Goal: Ask a question

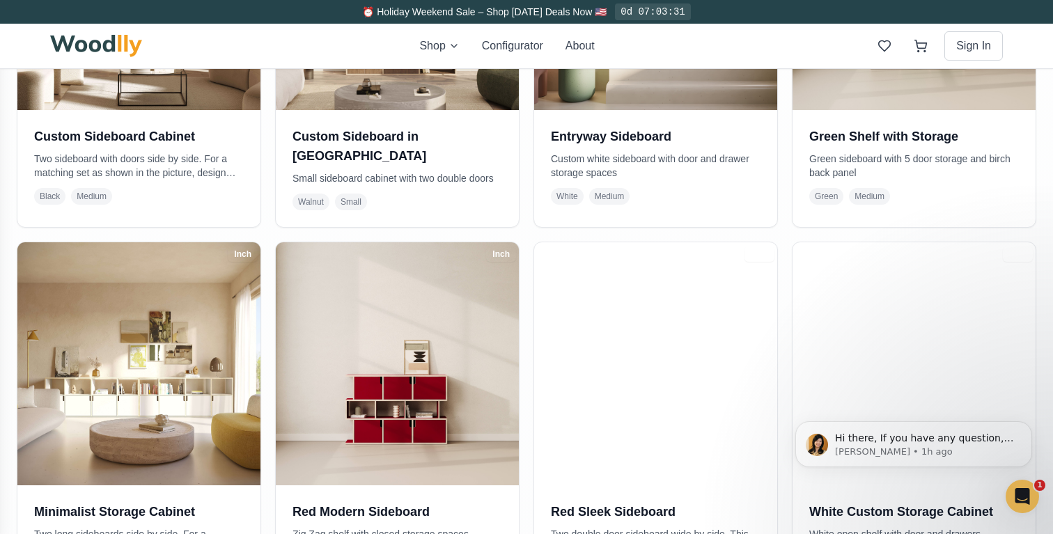
scroll to position [569, 0]
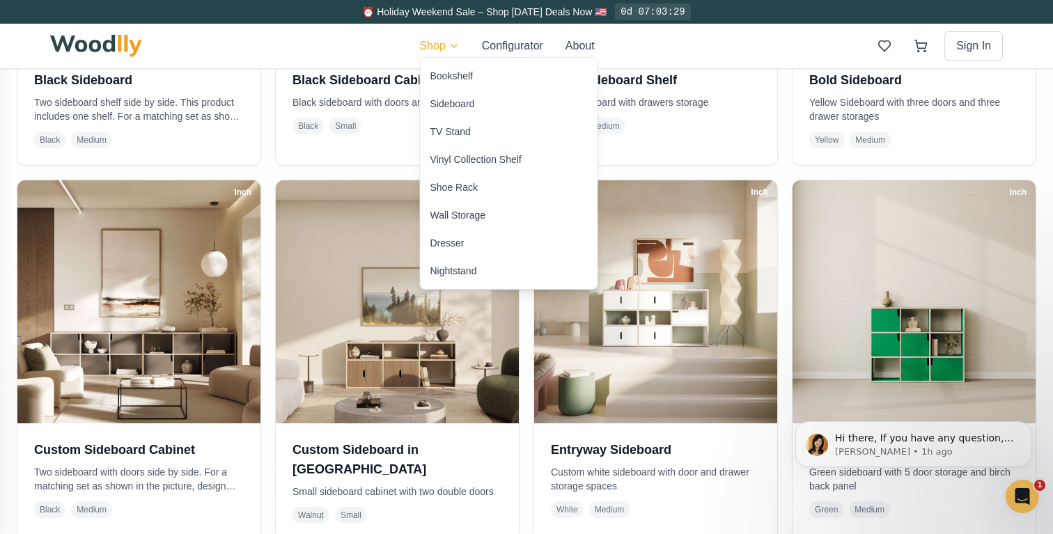
click at [458, 129] on div "TV Stand" at bounding box center [450, 132] width 40 height 14
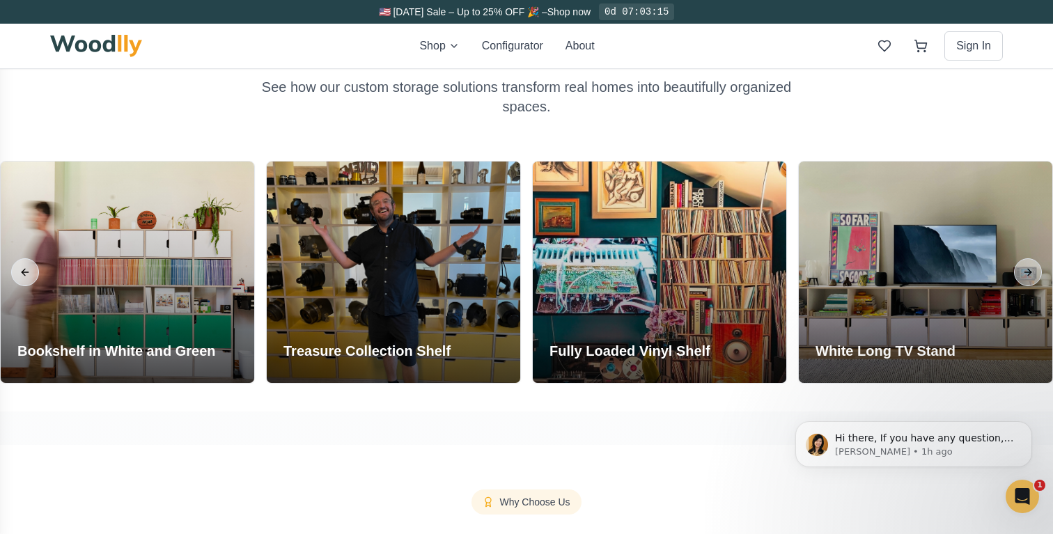
scroll to position [1128, 0]
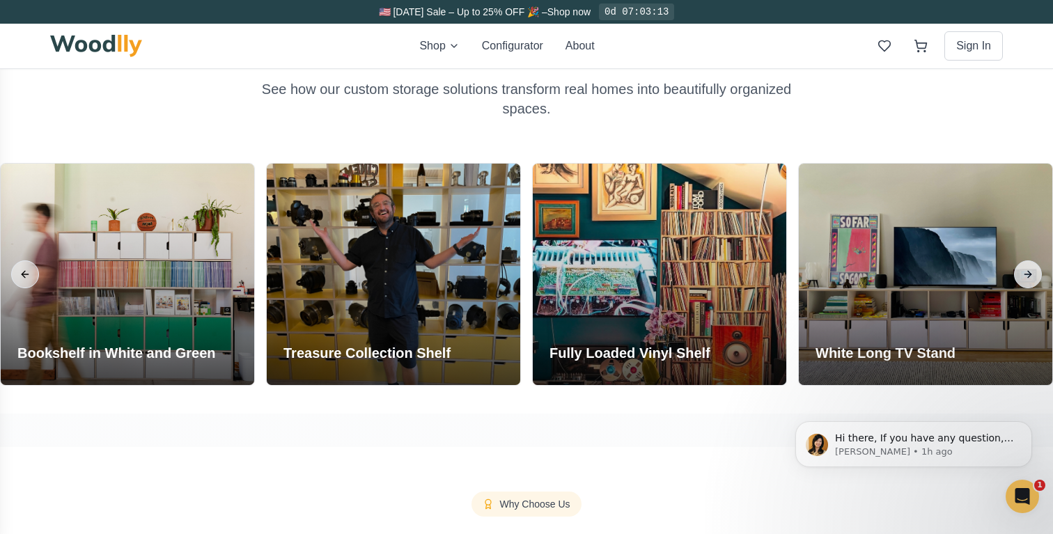
click at [1026, 272] on button "Next slide" at bounding box center [1028, 274] width 28 height 28
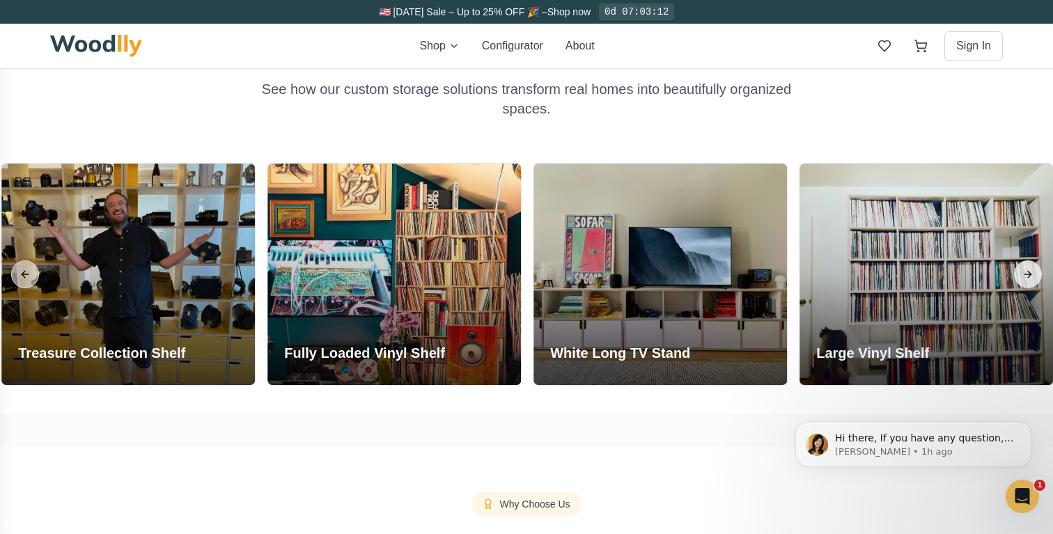
click at [1026, 272] on button "Next slide" at bounding box center [1028, 274] width 28 height 28
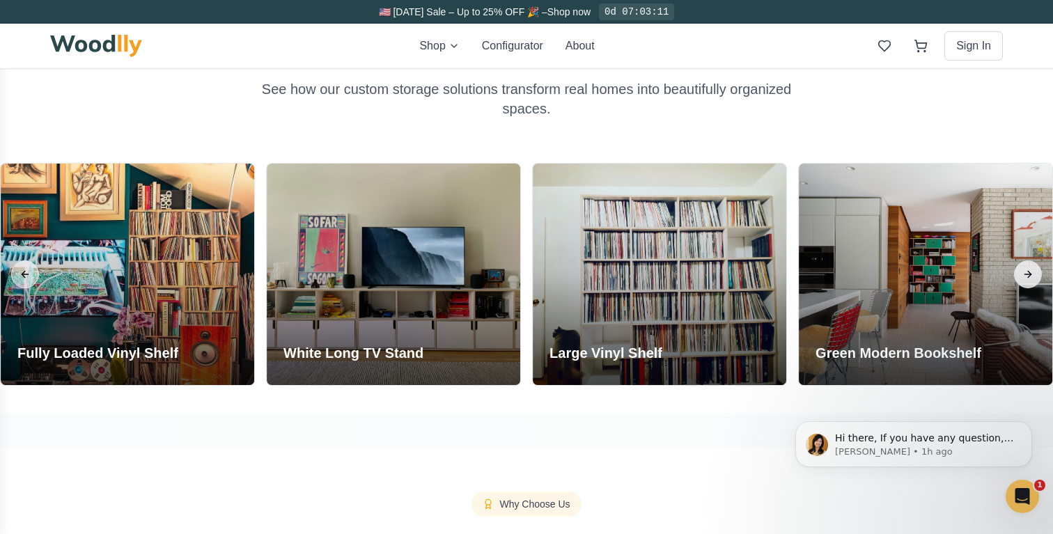
click at [1026, 272] on button "Next slide" at bounding box center [1028, 274] width 28 height 28
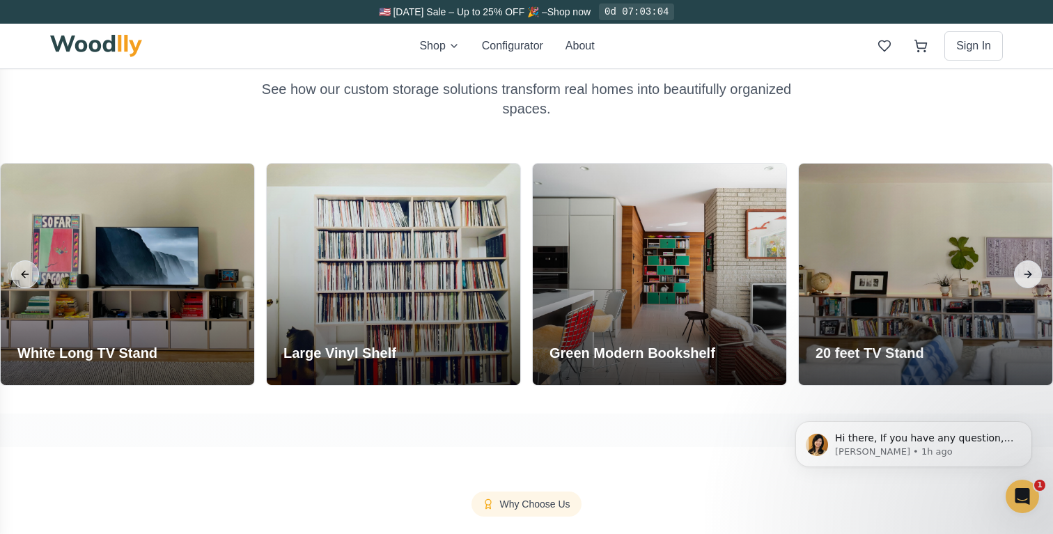
click at [1027, 275] on button "Next slide" at bounding box center [1028, 274] width 28 height 28
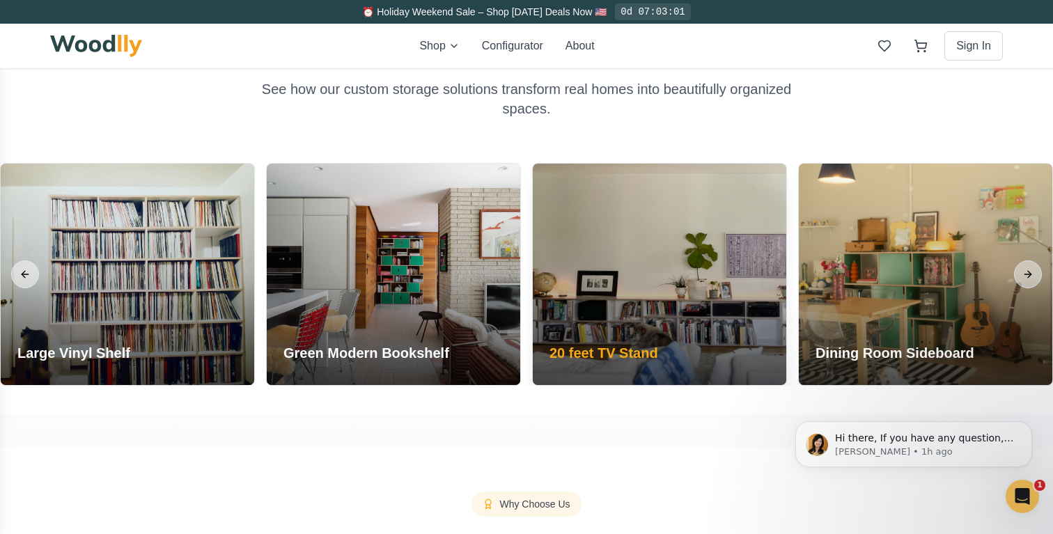
click at [721, 282] on div at bounding box center [660, 274] width 254 height 221
click at [614, 361] on h3 "20 feet TV Stand" at bounding box center [604, 353] width 109 height 20
click at [648, 338] on div "20 feet TV Stand" at bounding box center [604, 356] width 142 height 59
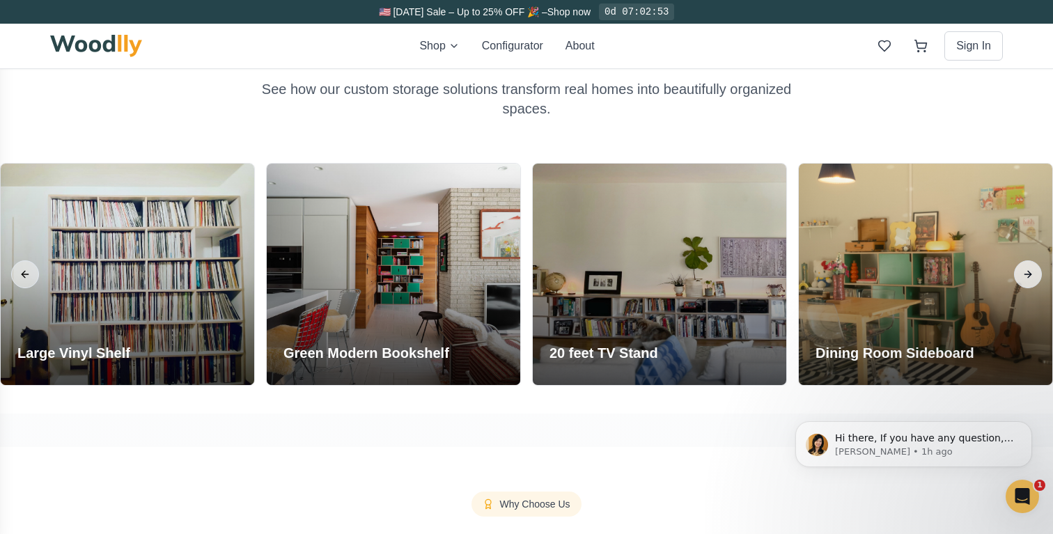
click at [1030, 279] on button "Next slide" at bounding box center [1028, 274] width 28 height 28
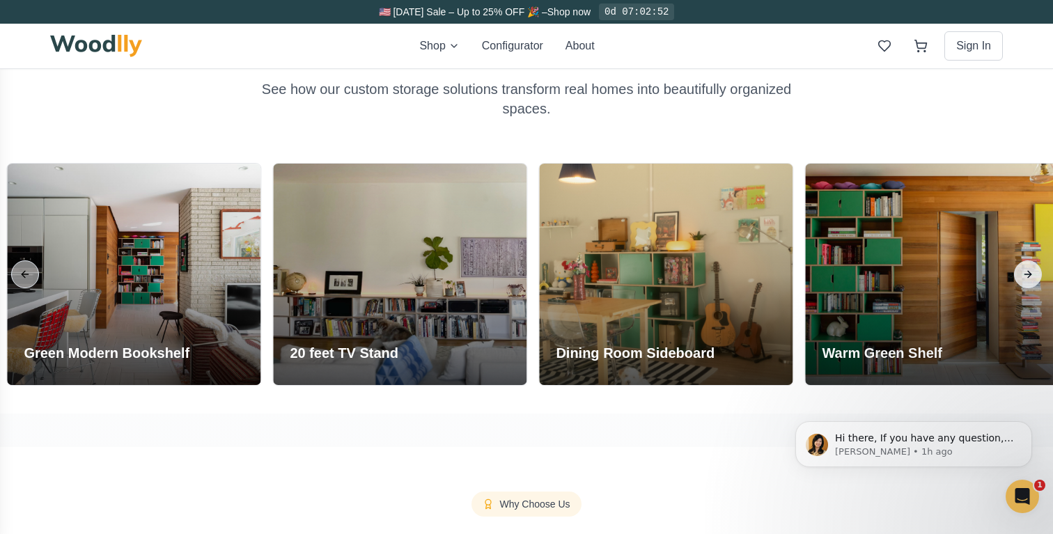
click at [1030, 279] on button "Next slide" at bounding box center [1028, 274] width 28 height 28
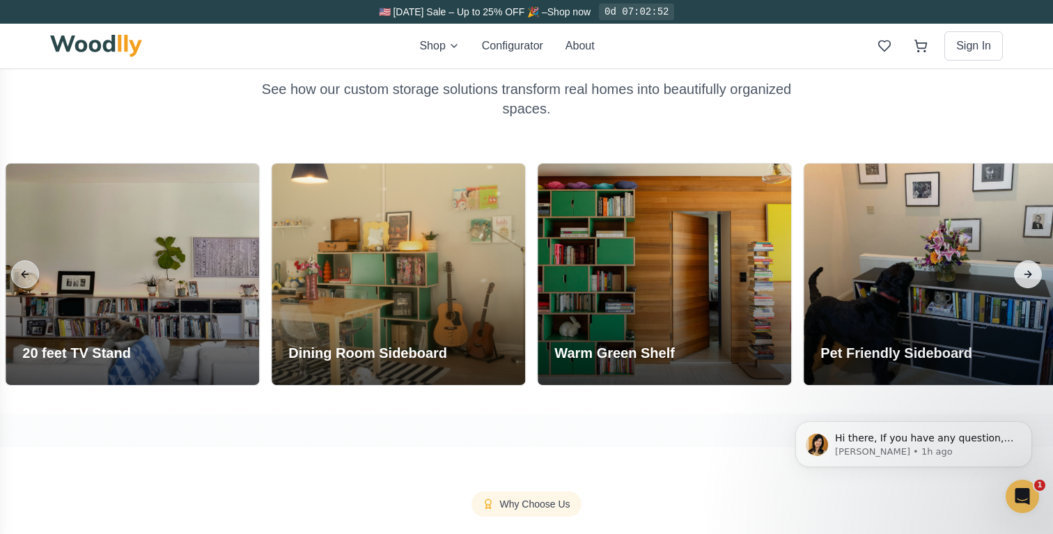
click at [1030, 279] on button "Next slide" at bounding box center [1028, 274] width 28 height 28
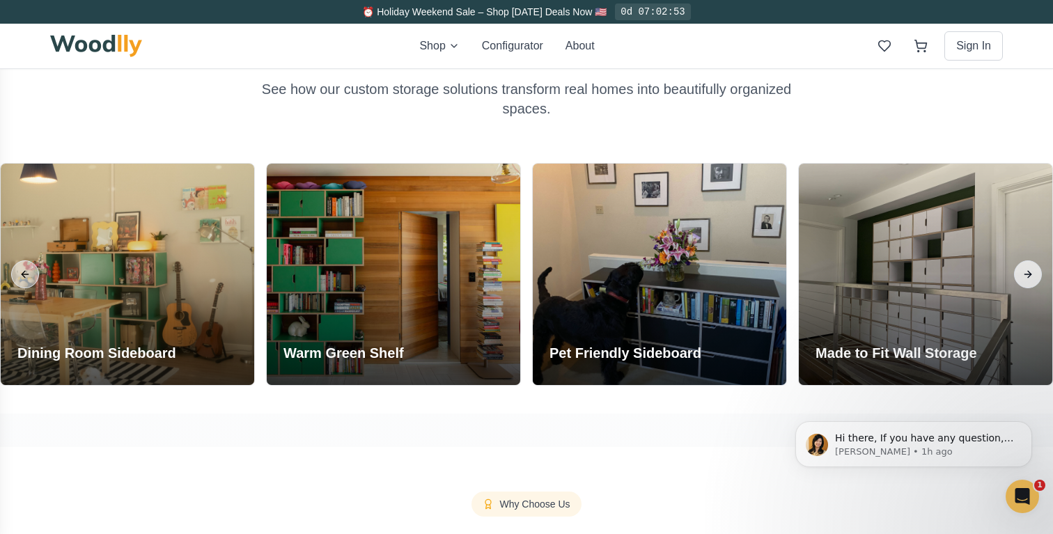
click at [1030, 279] on button "Next slide" at bounding box center [1028, 274] width 28 height 28
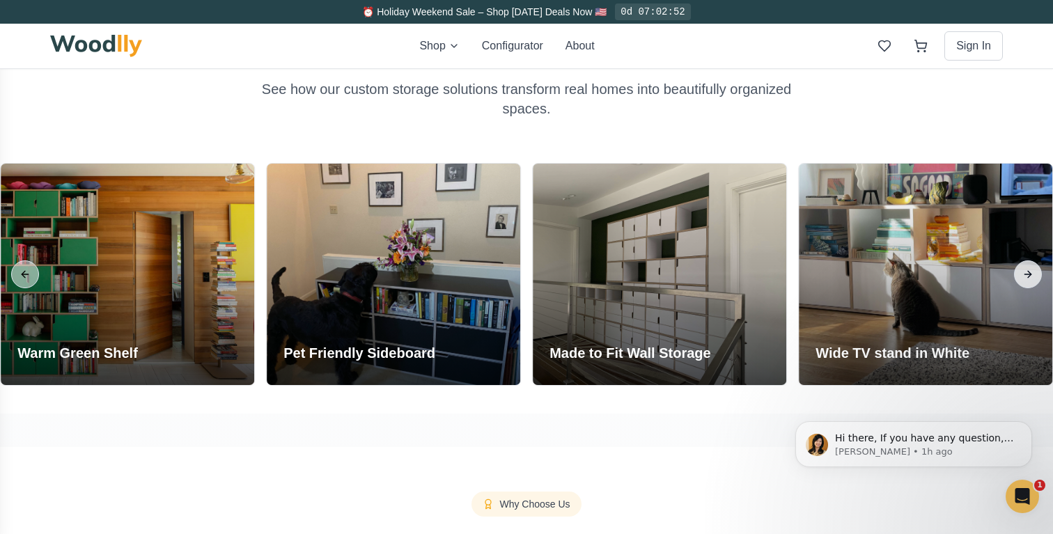
click at [1030, 279] on button "Next slide" at bounding box center [1028, 274] width 28 height 28
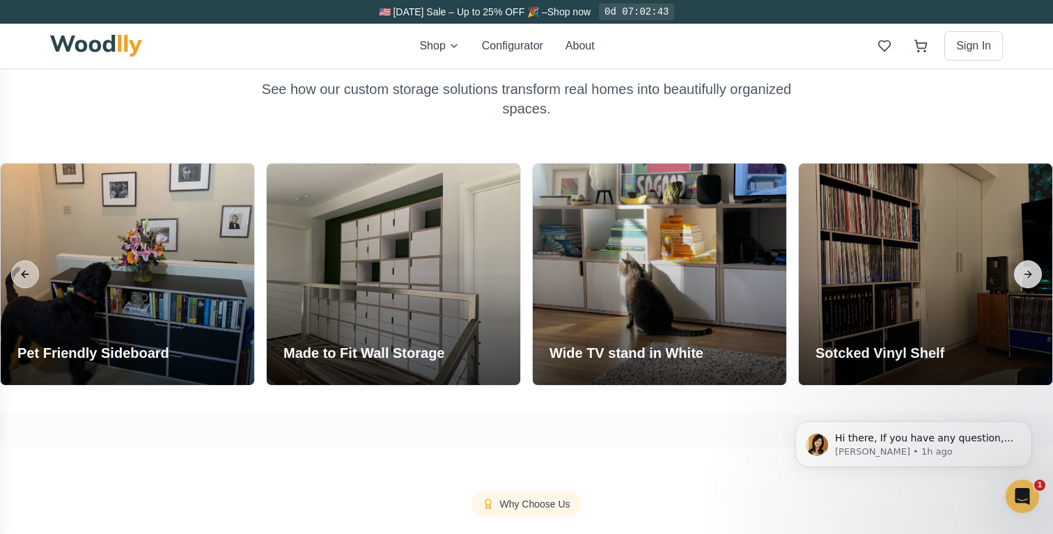
click at [1025, 277] on button "Next slide" at bounding box center [1028, 274] width 28 height 28
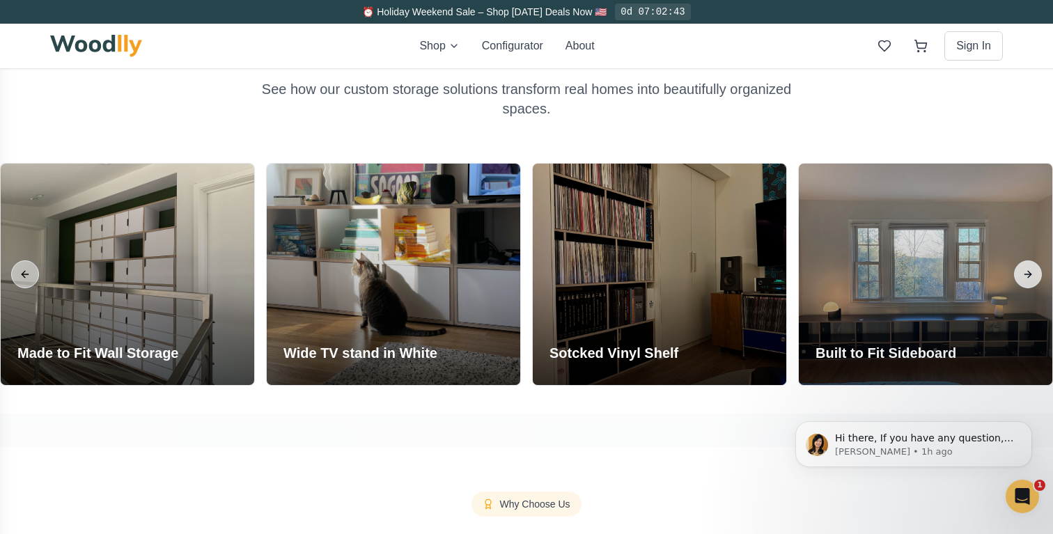
click at [1025, 277] on button "Next slide" at bounding box center [1028, 274] width 28 height 28
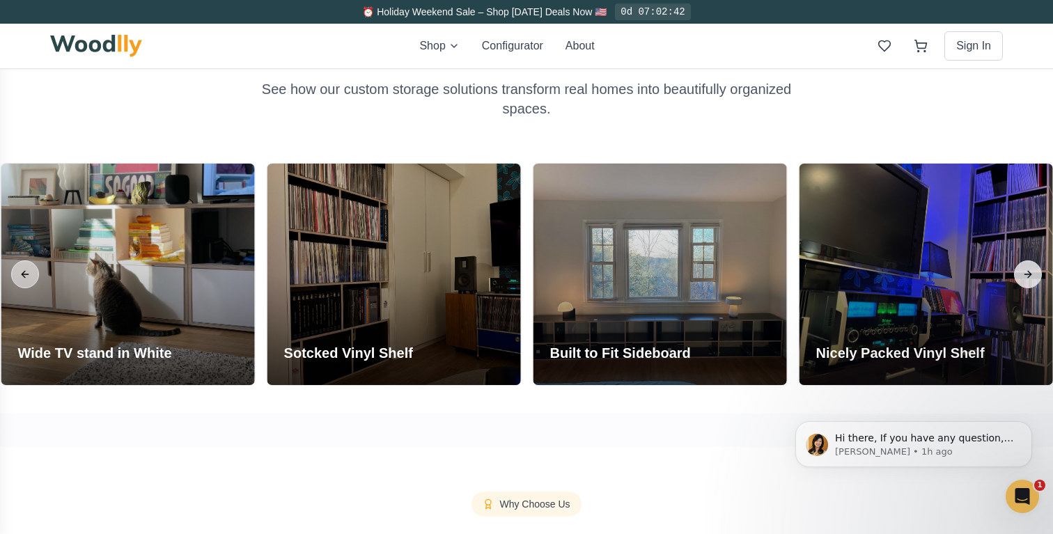
click at [1025, 277] on button "Next slide" at bounding box center [1028, 274] width 28 height 28
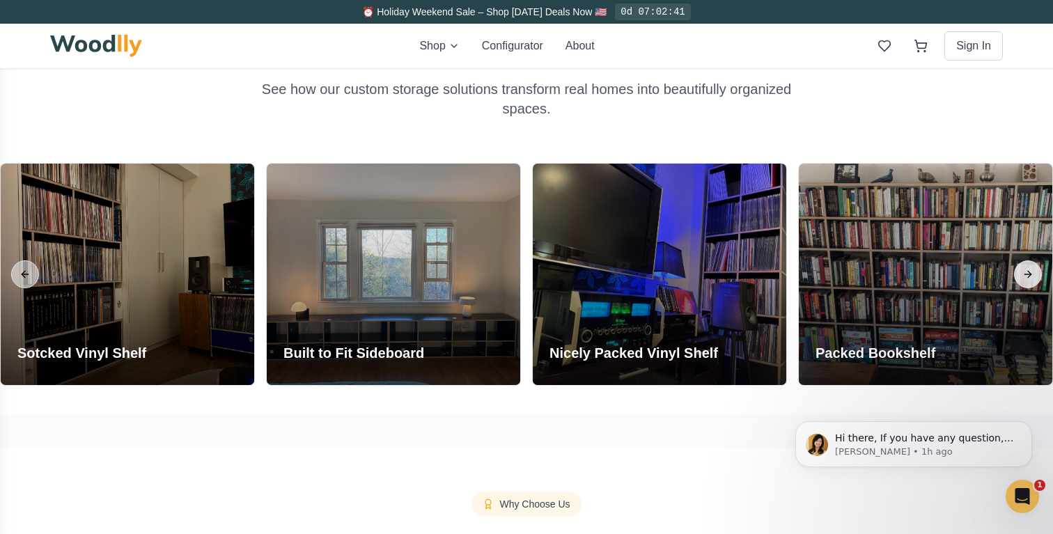
click at [1025, 277] on button "Next slide" at bounding box center [1028, 274] width 28 height 28
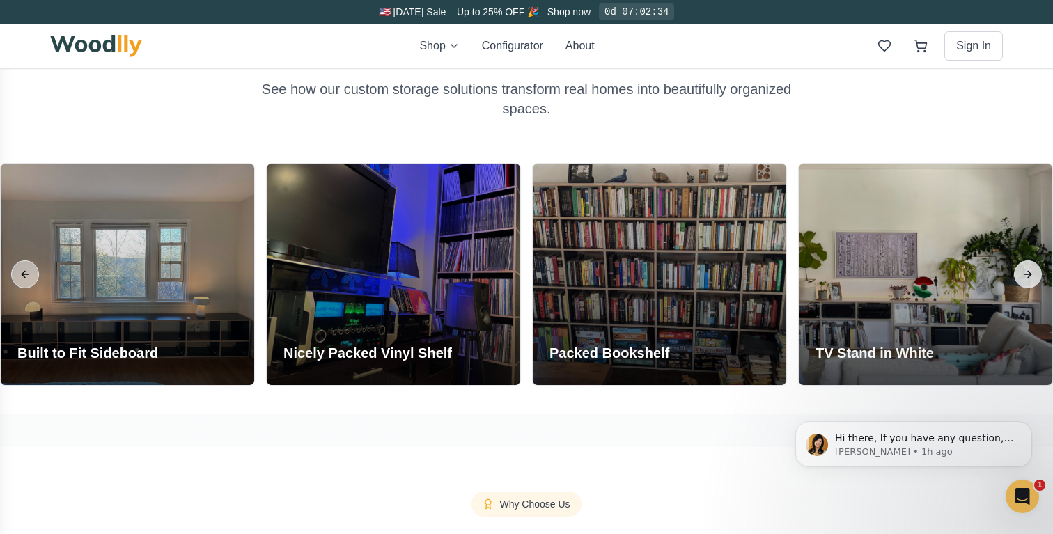
click at [1025, 277] on button "Next slide" at bounding box center [1028, 274] width 28 height 28
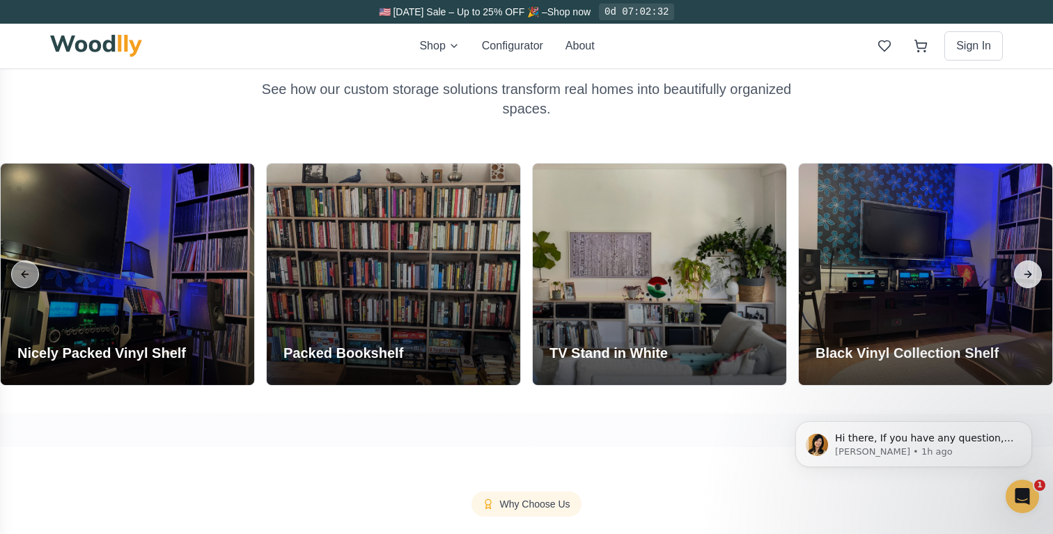
click at [1025, 277] on button "Next slide" at bounding box center [1028, 274] width 28 height 28
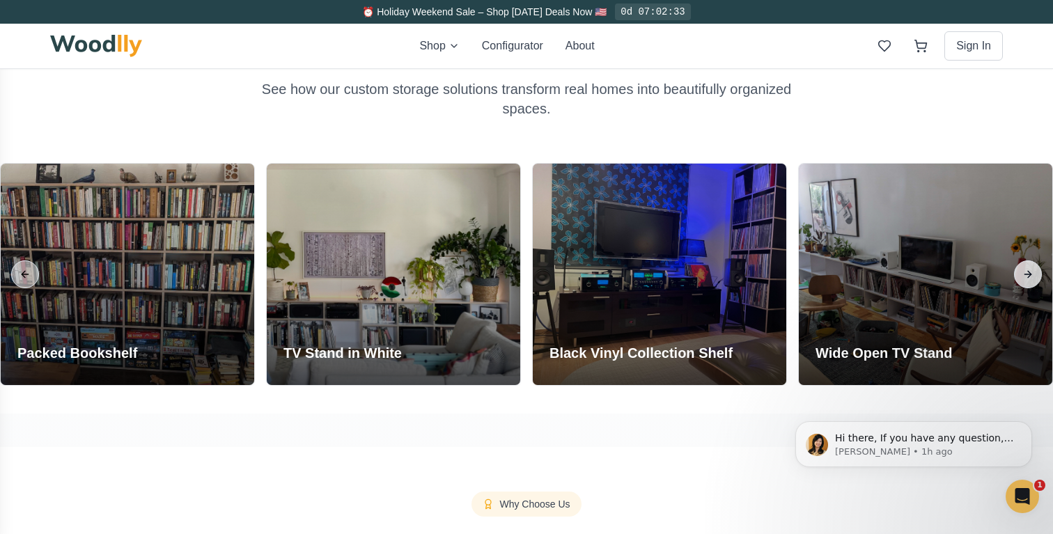
click at [1025, 277] on button "Next slide" at bounding box center [1028, 274] width 28 height 28
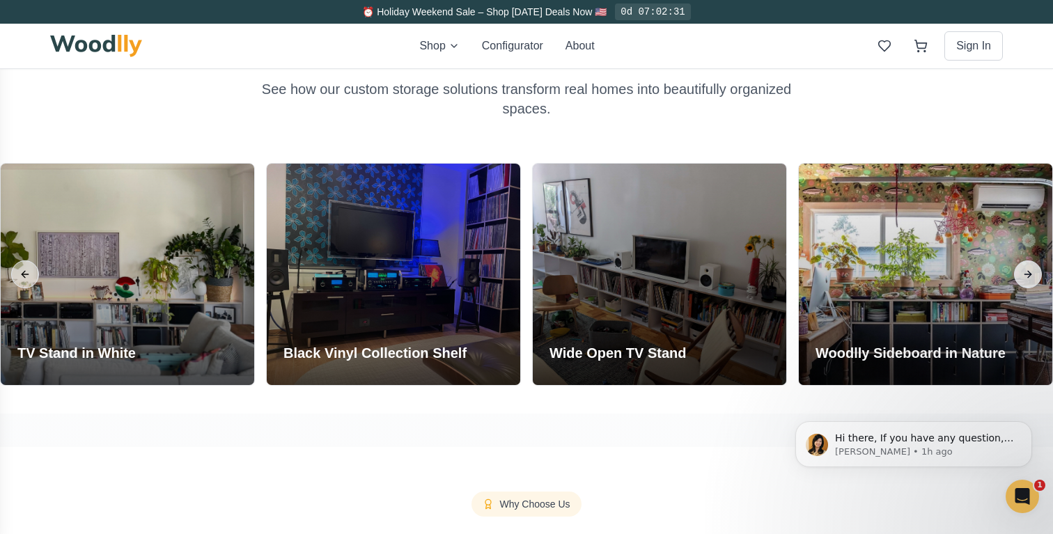
click at [1025, 277] on button "Next slide" at bounding box center [1028, 274] width 28 height 28
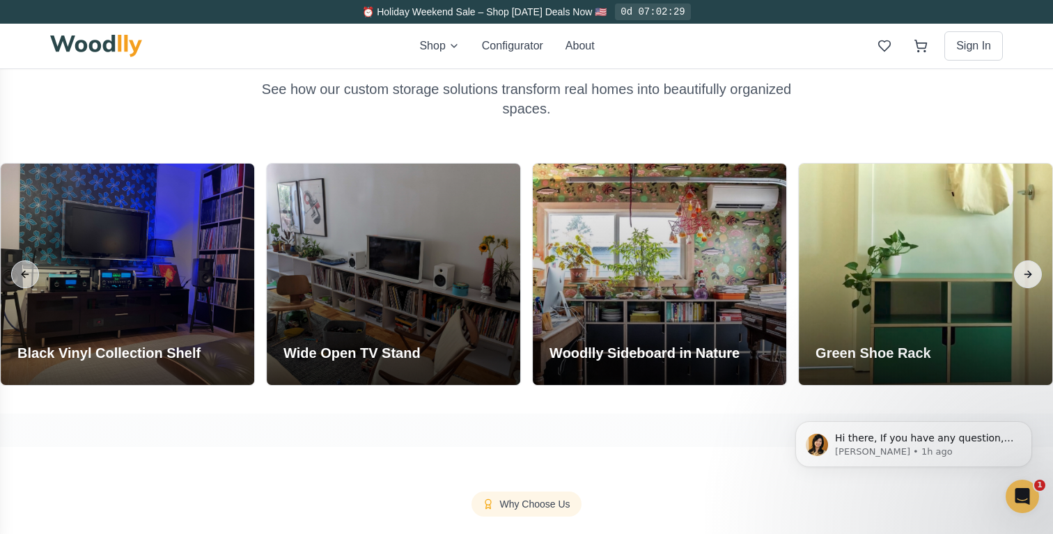
click at [1025, 277] on button "Next slide" at bounding box center [1028, 274] width 28 height 28
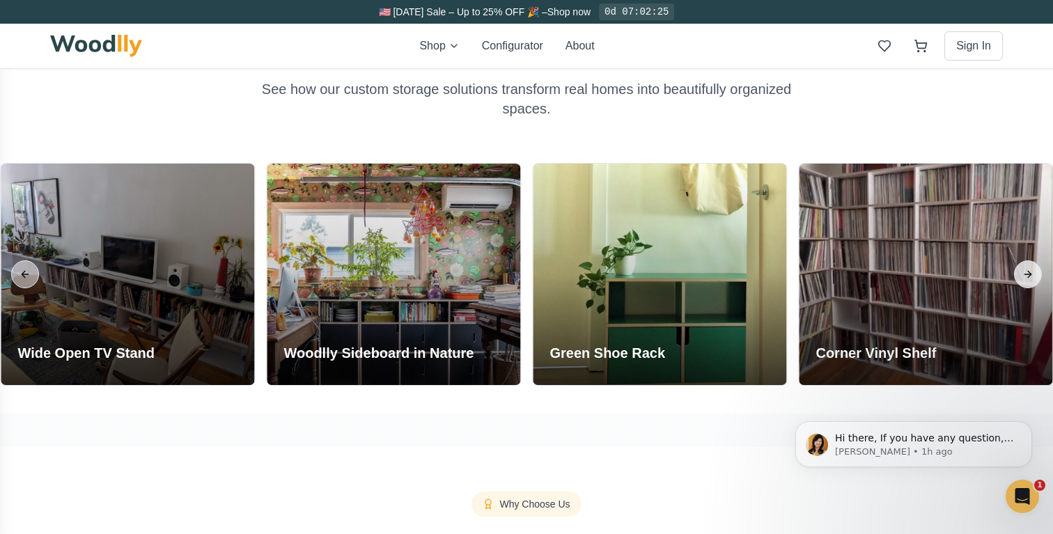
click at [1025, 277] on button "Next slide" at bounding box center [1028, 274] width 28 height 28
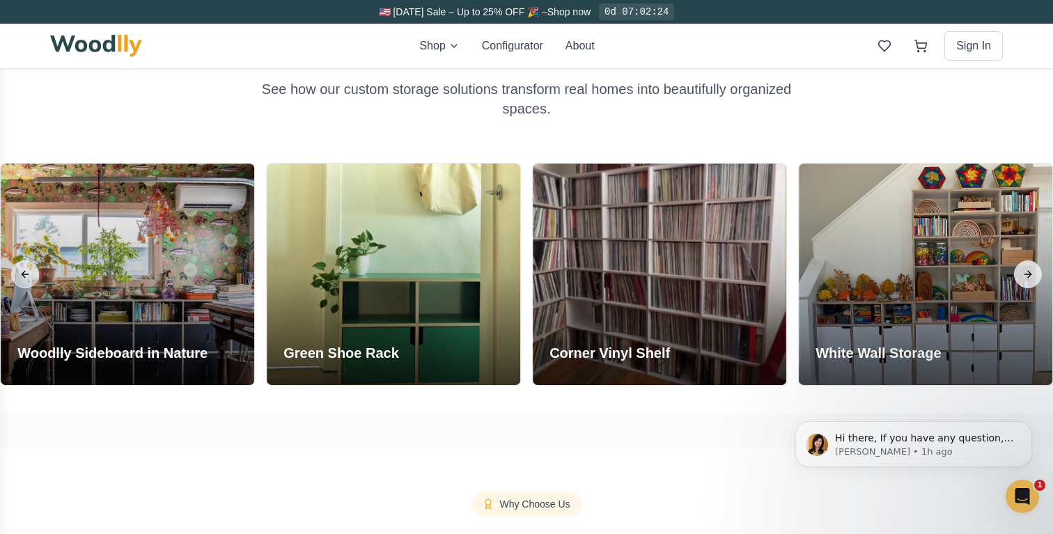
click at [1025, 277] on button "Next slide" at bounding box center [1028, 274] width 28 height 28
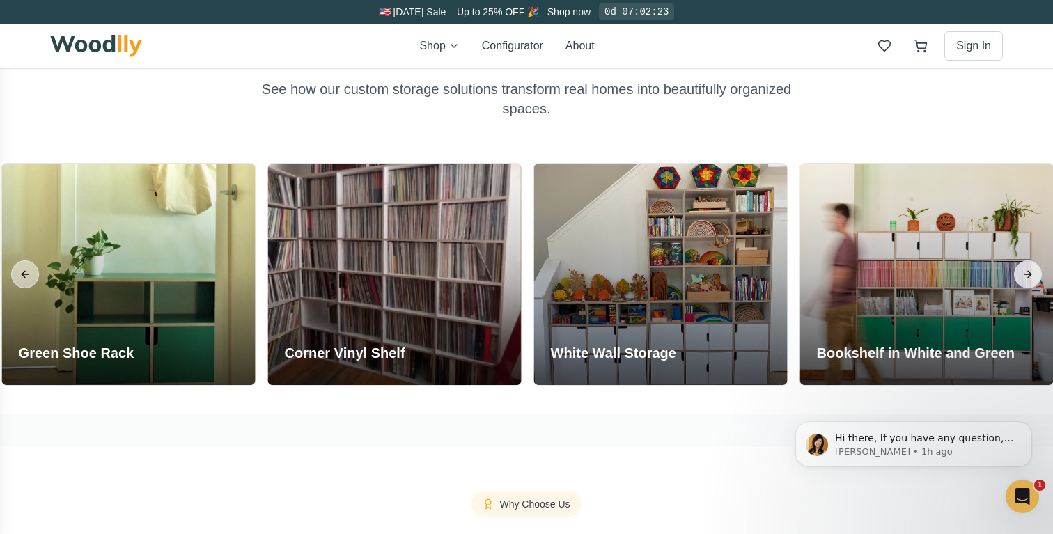
click at [1025, 277] on button "Next slide" at bounding box center [1028, 274] width 28 height 28
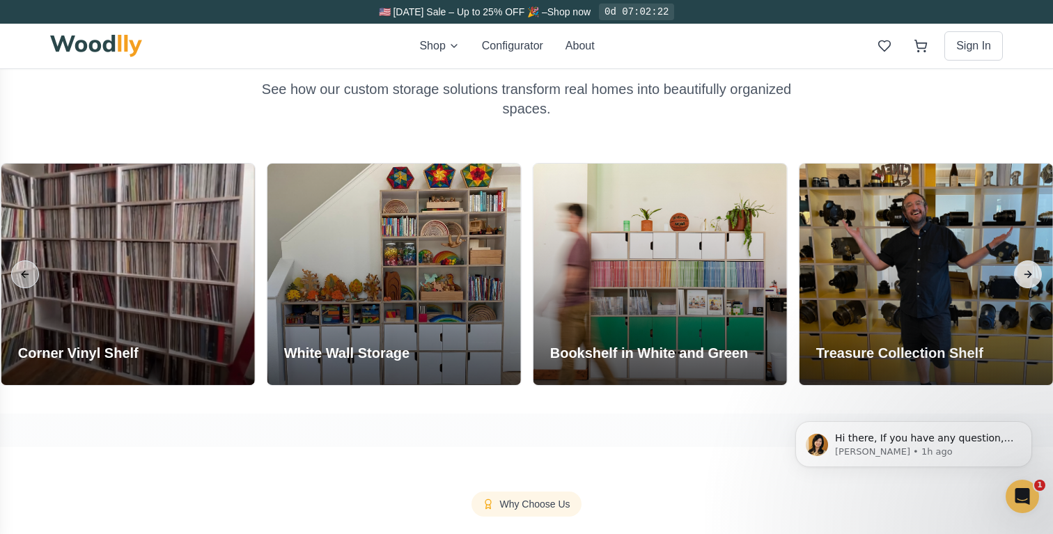
click at [1025, 277] on button "Next slide" at bounding box center [1028, 274] width 28 height 28
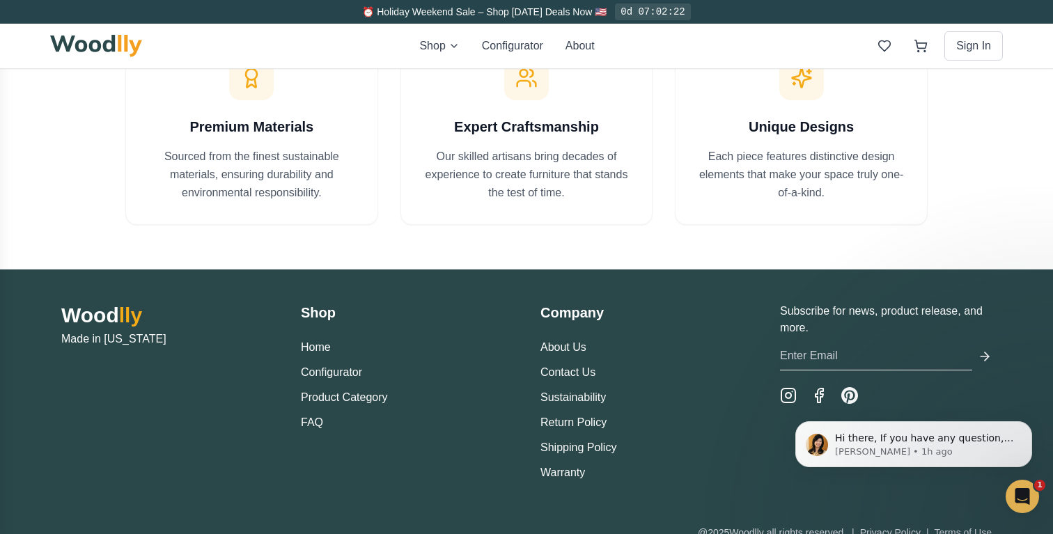
scroll to position [1780, 0]
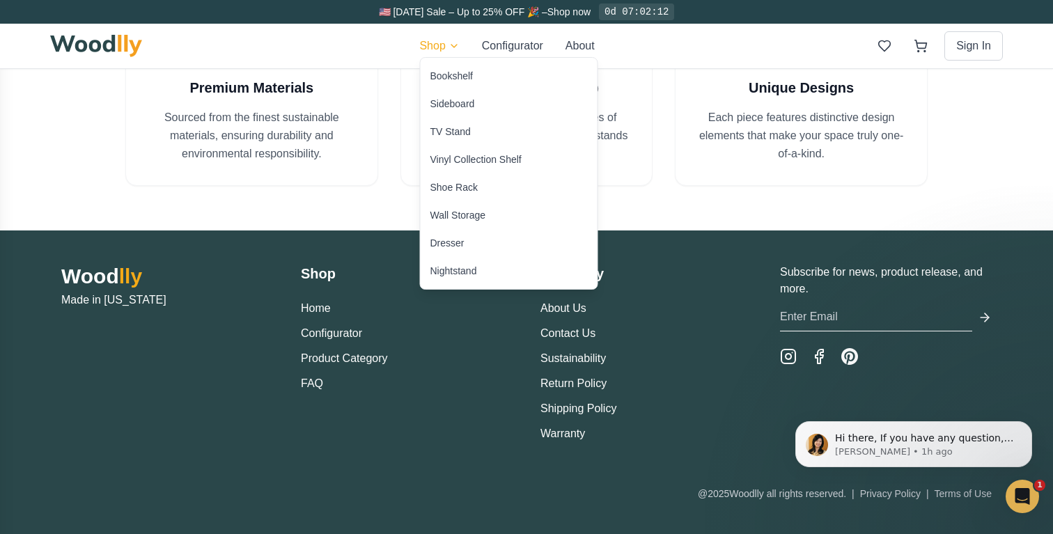
click at [453, 135] on div "TV Stand" at bounding box center [450, 132] width 40 height 14
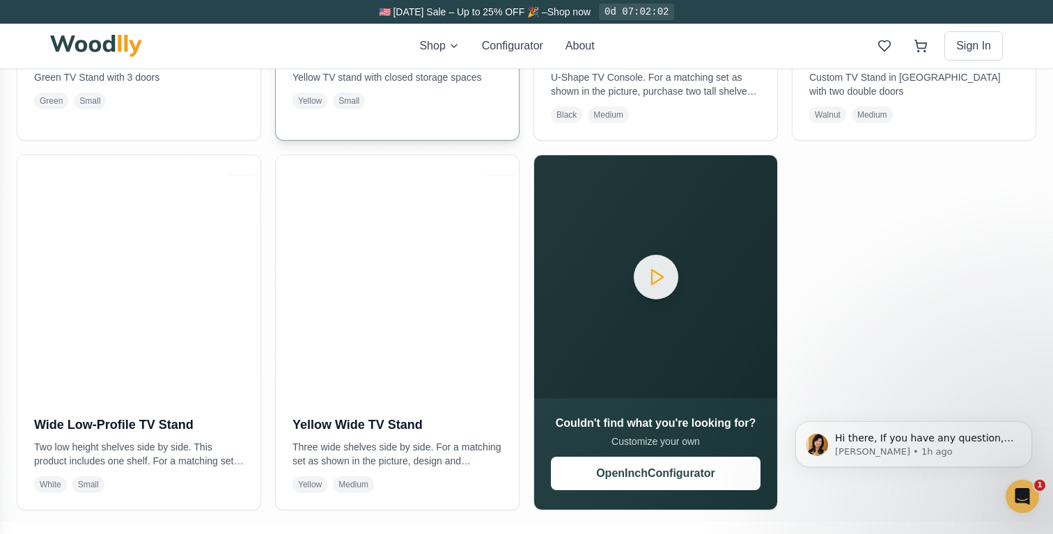
scroll to position [598, 0]
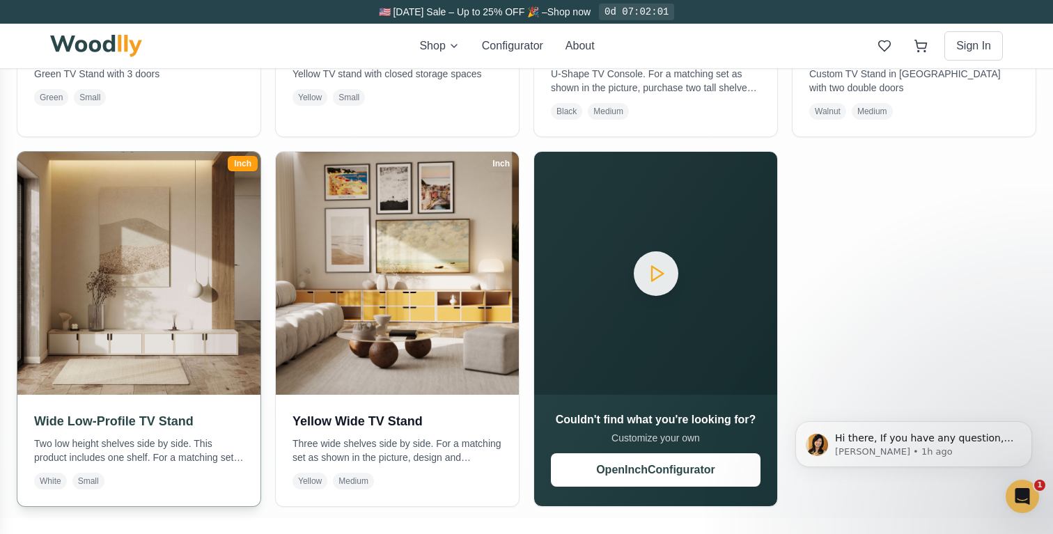
click at [149, 414] on h3 "Wide Low-Profile TV Stand" at bounding box center [139, 422] width 210 height 20
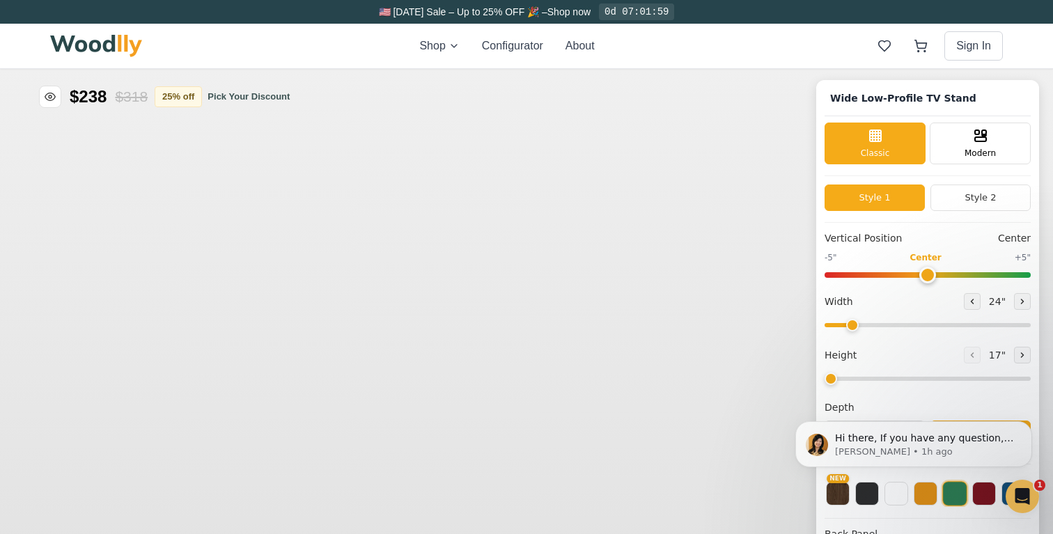
type input "54"
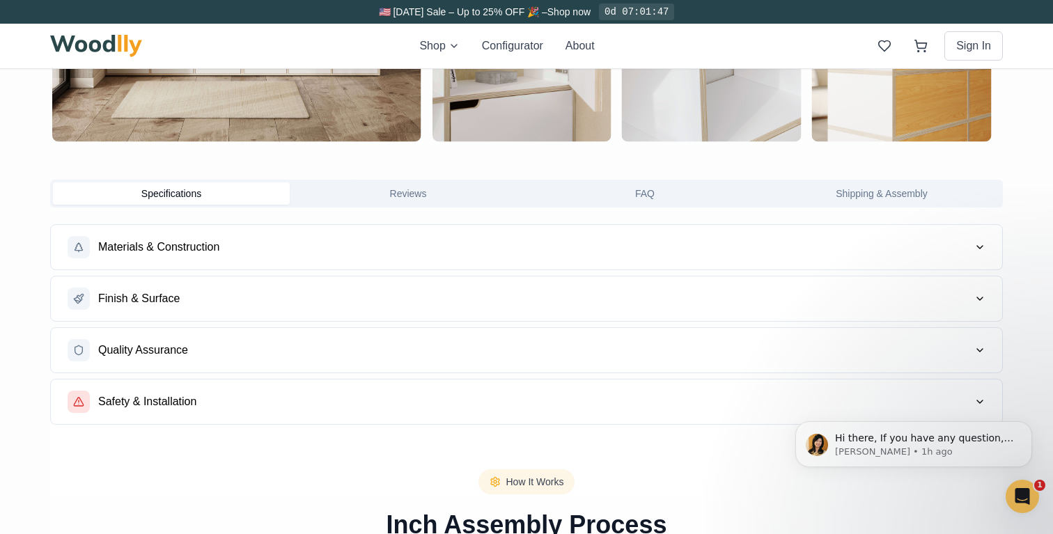
scroll to position [1043, 0]
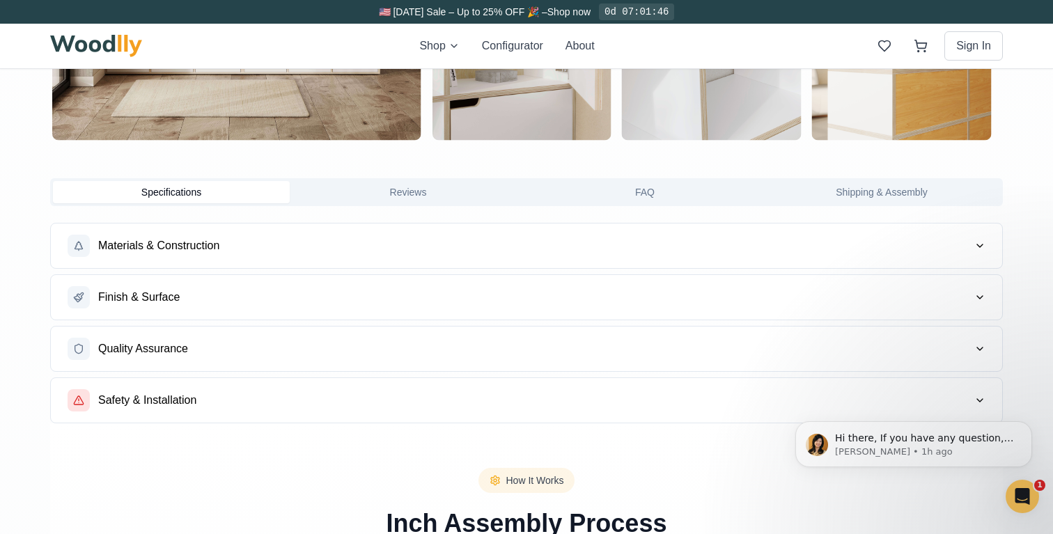
click at [421, 195] on button "Reviews" at bounding box center [408, 192] width 237 height 22
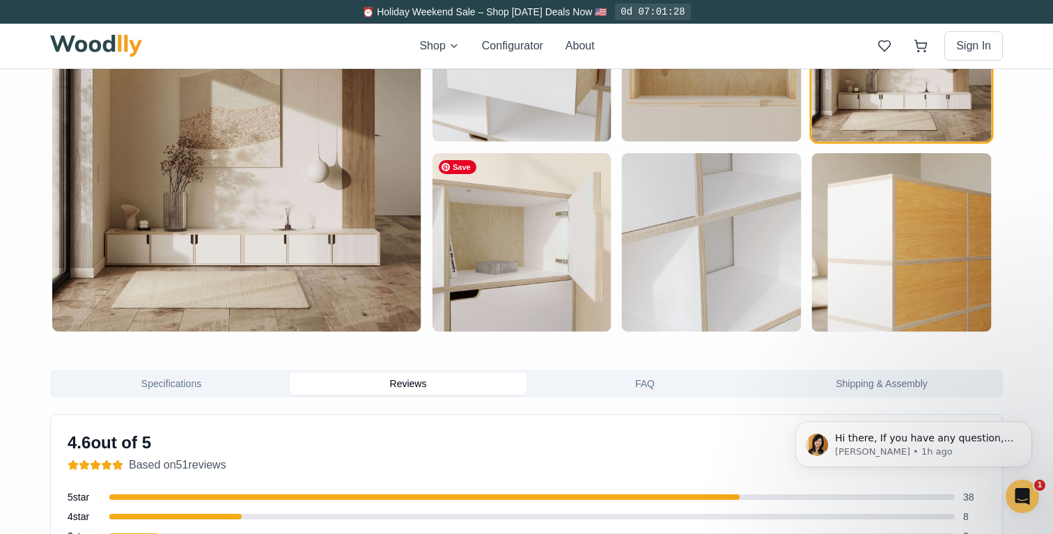
scroll to position [966, 0]
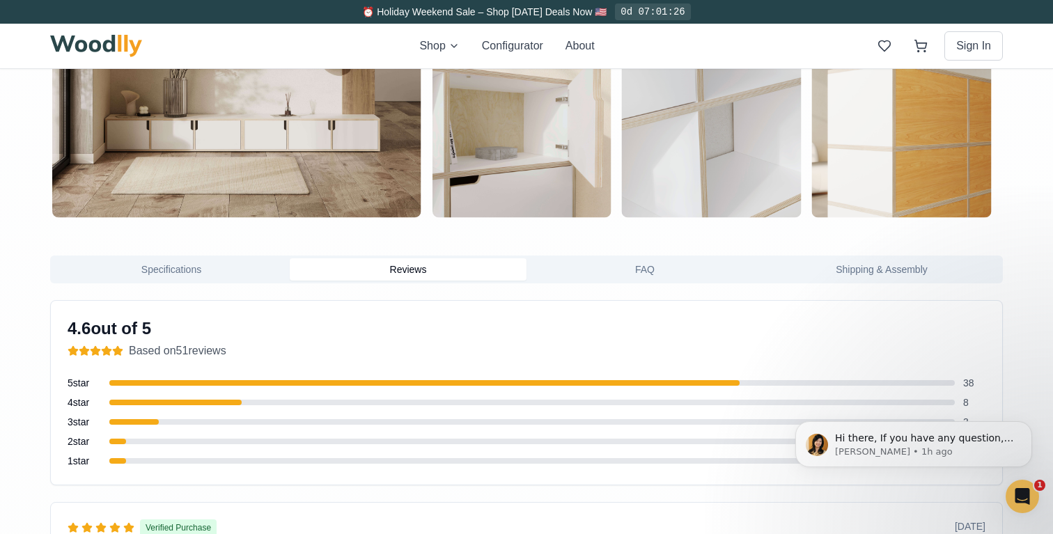
click at [220, 277] on button "Specifications" at bounding box center [171, 269] width 237 height 22
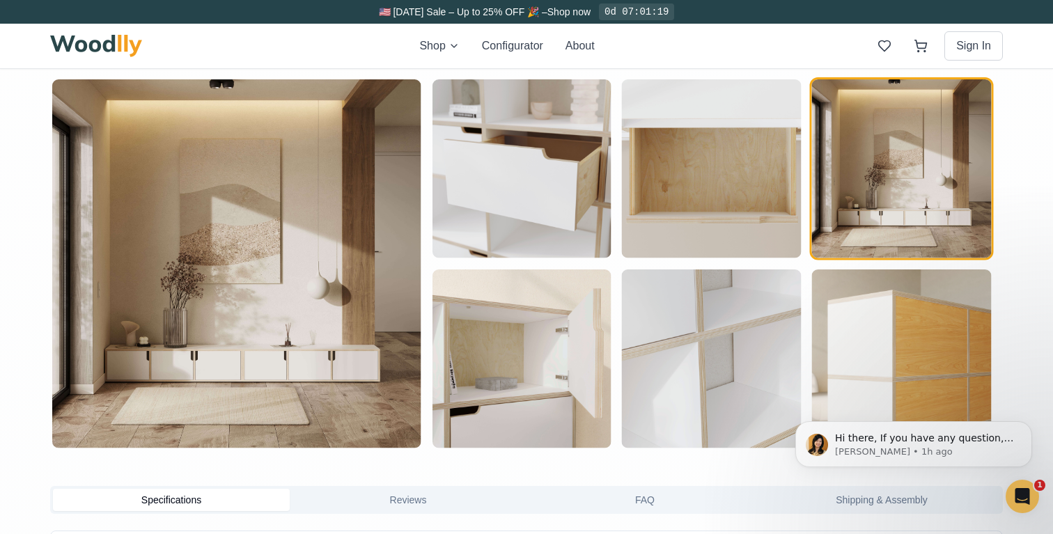
scroll to position [694, 0]
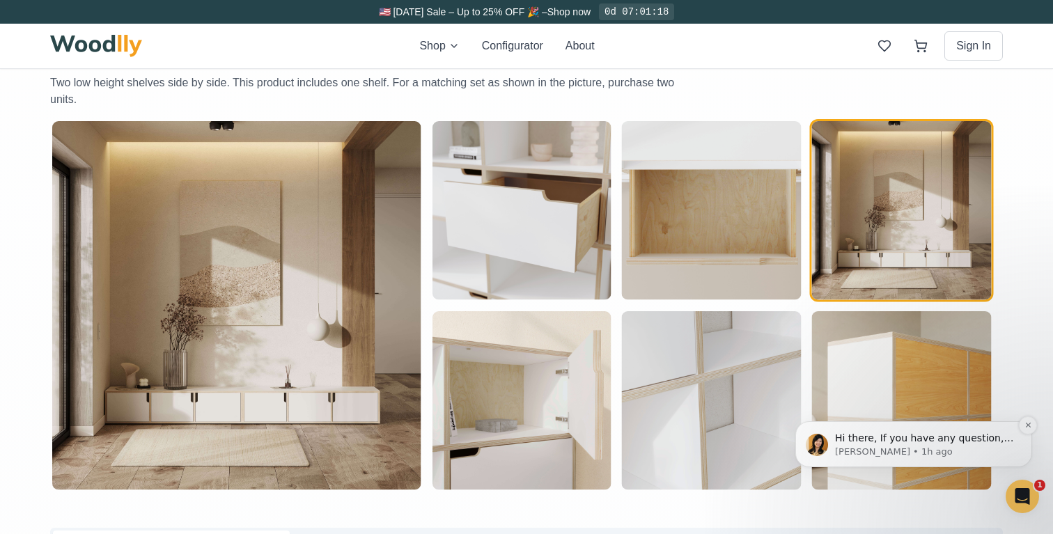
click at [985, 450] on p "[PERSON_NAME] • 1h ago" at bounding box center [925, 452] width 180 height 13
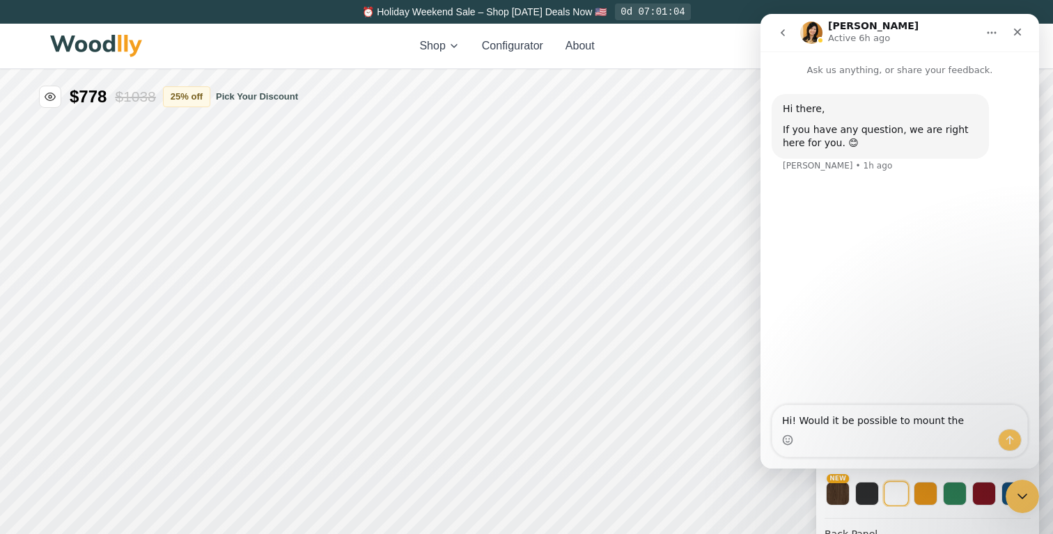
scroll to position [21, 0]
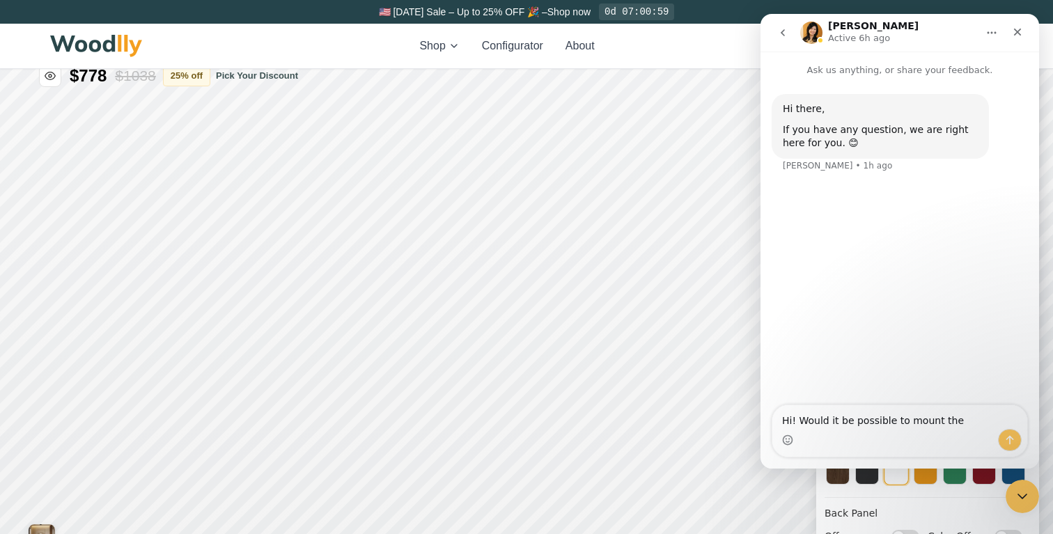
type textarea "Hi! Would it be possible to mount the"
click at [709, 39] on div "Shop Configurator About Sign In" at bounding box center [526, 46] width 953 height 45
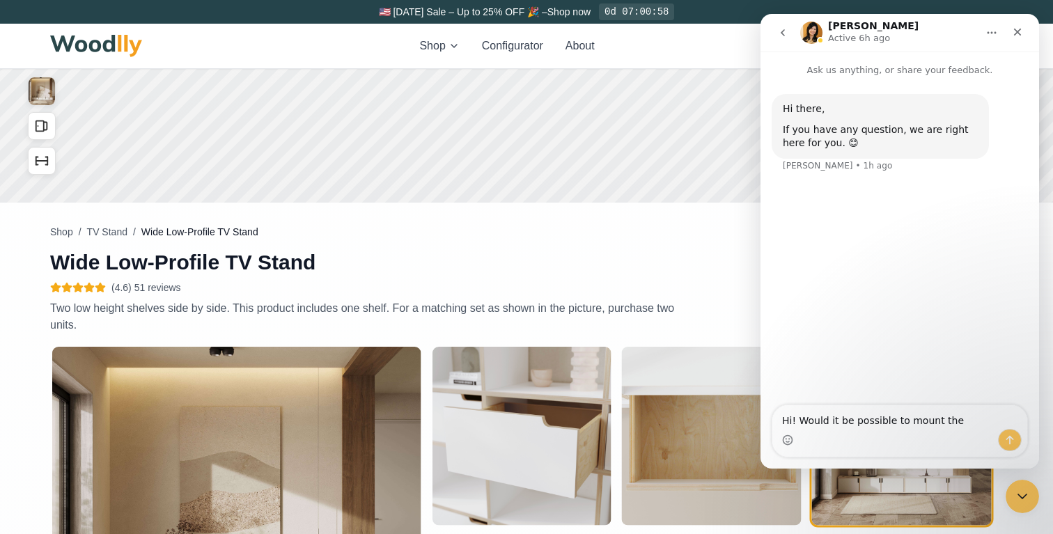
scroll to position [465, 0]
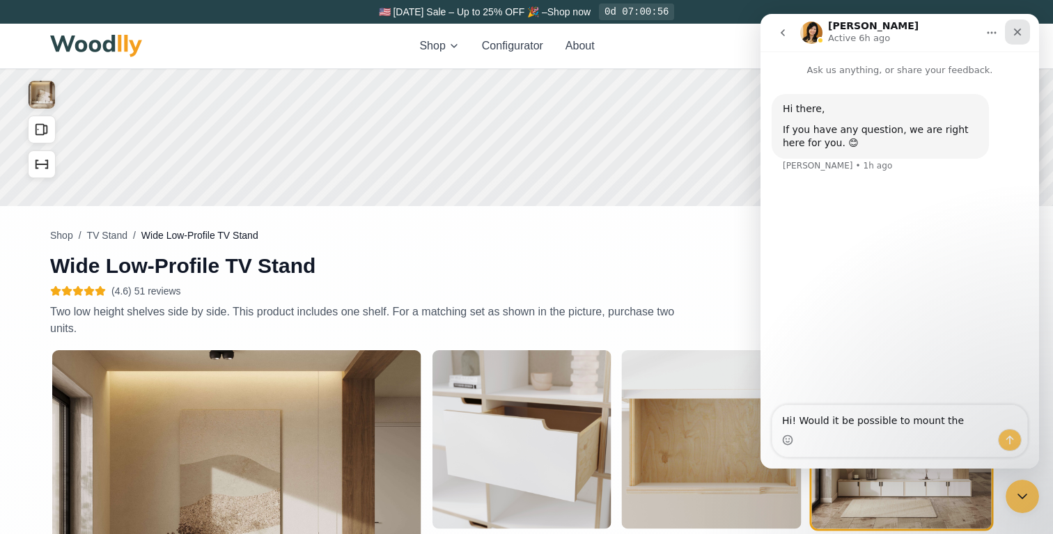
click at [1011, 36] on div "Close" at bounding box center [1017, 32] width 25 height 25
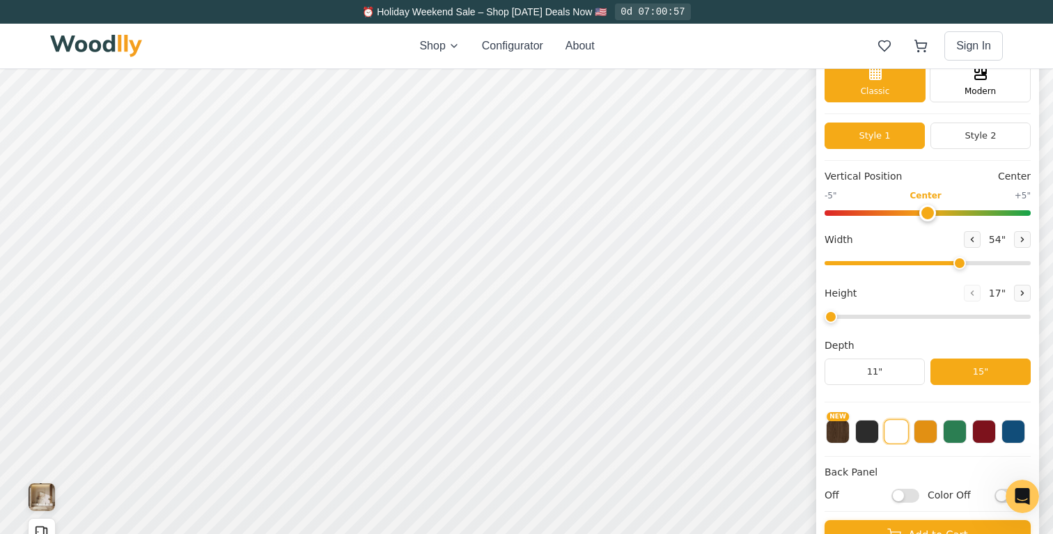
scroll to position [0, 0]
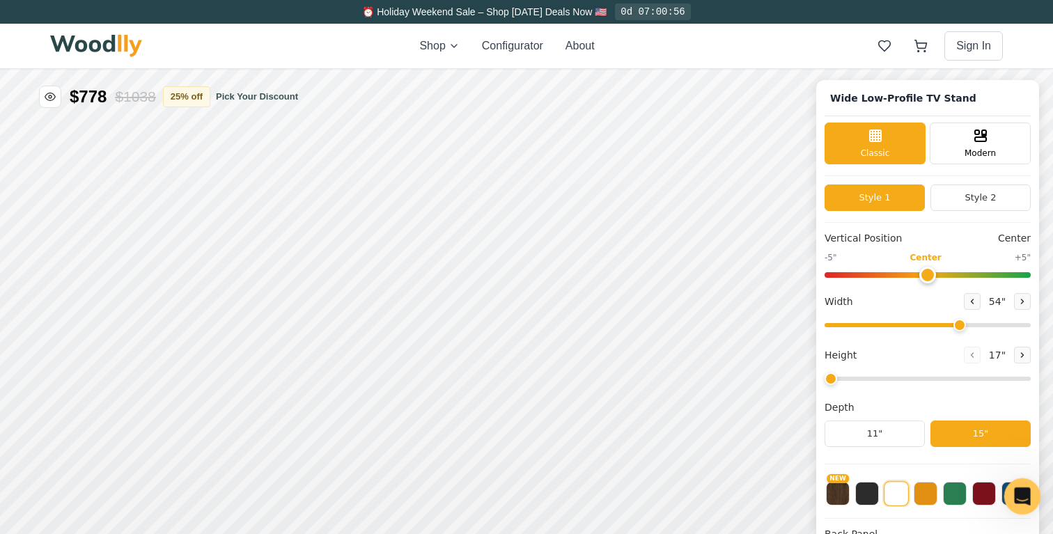
click at [1019, 500] on icon "Open Intercom Messenger" at bounding box center [1020, 494] width 23 height 23
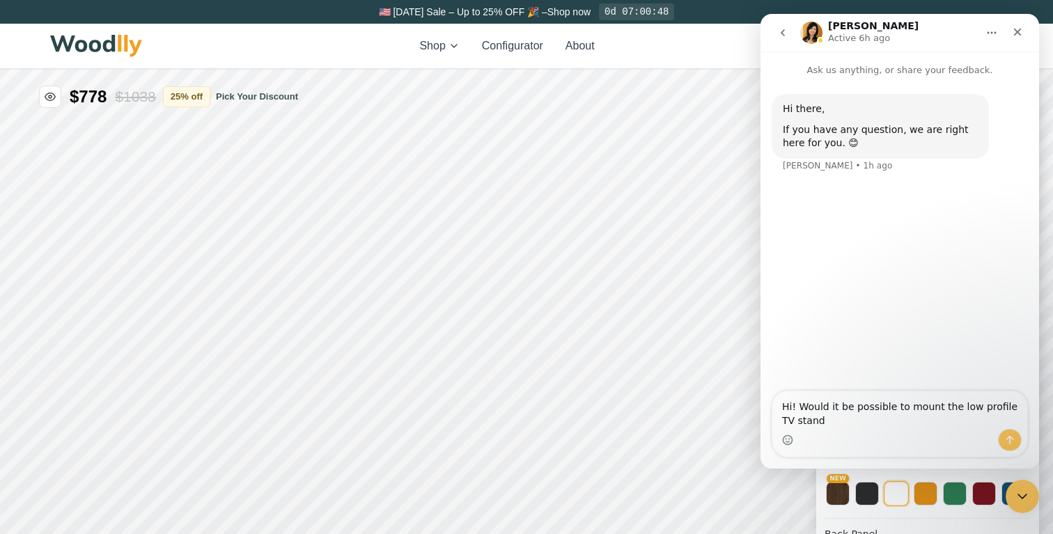
type textarea "Hi! Would it be possible to mount the low profile TV stand?"
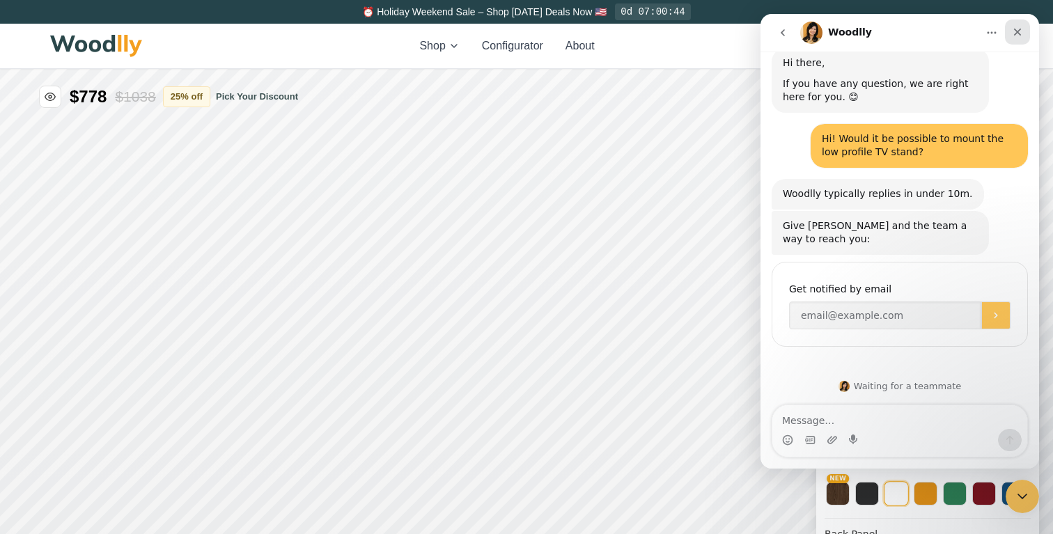
scroll to position [47, 0]
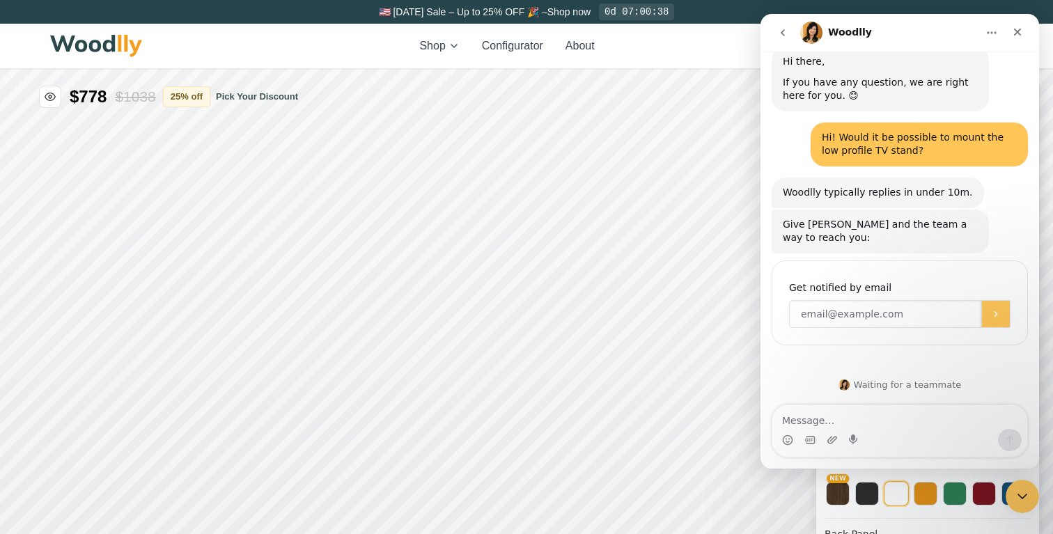
click at [913, 320] on input "Enter your email" at bounding box center [885, 314] width 192 height 28
type input "[EMAIL_ADDRESS][DOMAIN_NAME]"
click at [1002, 312] on button "Submit" at bounding box center [995, 314] width 29 height 28
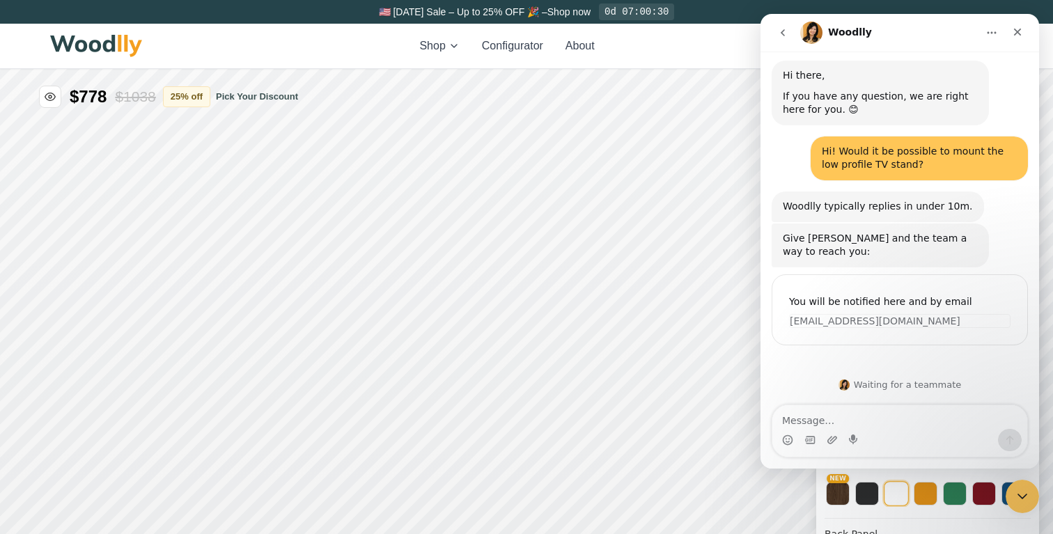
scroll to position [33, 0]
click at [1017, 31] on icon "Close" at bounding box center [1018, 33] width 8 height 8
